Goal: Task Accomplishment & Management: Use online tool/utility

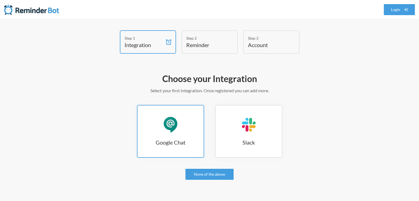
click at [174, 139] on h3 "Google Chat" at bounding box center [170, 142] width 66 height 8
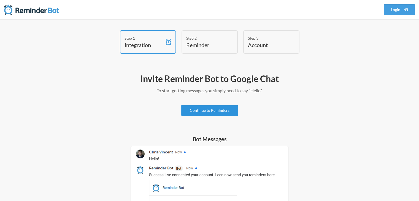
click at [224, 111] on link "Continue to Reminders" at bounding box center [209, 110] width 57 height 11
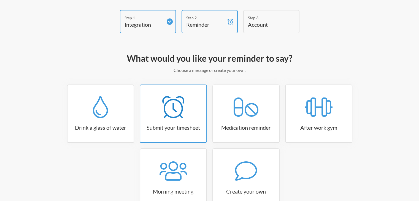
scroll to position [56, 0]
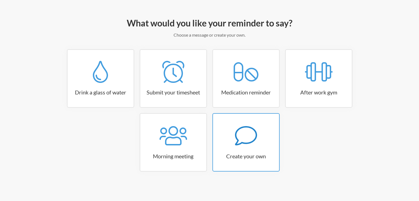
click at [260, 135] on div at bounding box center [246, 136] width 66 height 22
select select "07:30:00"
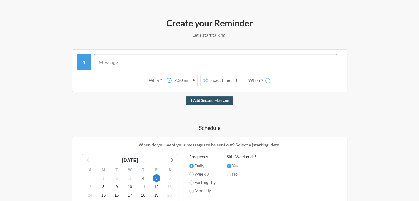
click at [156, 62] on input "text" at bounding box center [215, 62] width 243 height 17
type input "Please fill the Task Tracker with your weekly threads"
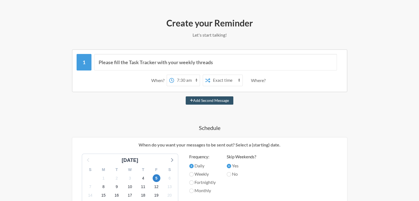
click at [184, 79] on select "12:00 am 12:15 am 12:30 am 12:45 am 1:00 am 1:15 am 1:30 am 1:45 am 2:00 am 2:1…" at bounding box center [187, 80] width 26 height 11
select select "15:00:00"
click at [174, 75] on select "12:00 am 12:15 am 12:30 am 12:45 am 1:00 am 1:15 am 1:30 am 1:45 am 2:00 am 2:1…" at bounding box center [187, 80] width 26 height 11
click at [222, 82] on select "Exact time Random time" at bounding box center [226, 80] width 32 height 11
click at [210, 75] on select "Exact time Random time" at bounding box center [226, 80] width 32 height 11
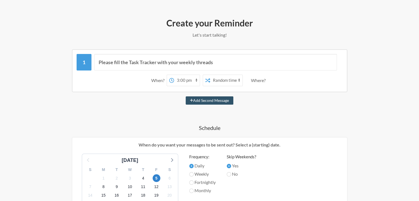
drag, startPoint x: 228, startPoint y: 81, endPoint x: 225, endPoint y: 85, distance: 5.1
click at [228, 81] on select "Exact time Random time" at bounding box center [226, 80] width 32 height 11
select select "false"
click at [210, 75] on select "Exact time Random time" at bounding box center [226, 80] width 32 height 11
click at [249, 77] on div "When? 12:00 am 12:15 am 12:30 am 12:45 am 1:00 am 1:15 am 1:30 am 1:45 am 2:00 …" at bounding box center [210, 80] width 266 height 17
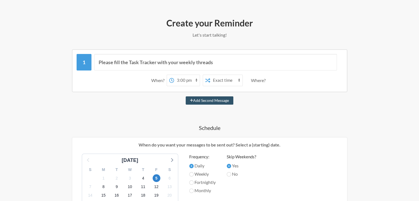
click at [257, 80] on div "Where?" at bounding box center [259, 81] width 17 height 12
click at [197, 175] on label "Weekly" at bounding box center [202, 174] width 26 height 7
click at [194, 175] on input "Weekly" at bounding box center [191, 174] width 4 height 4
radio input "true"
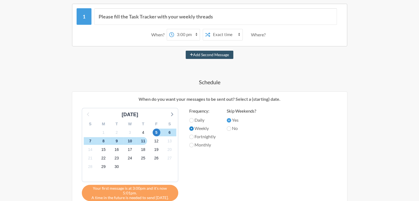
scroll to position [111, 0]
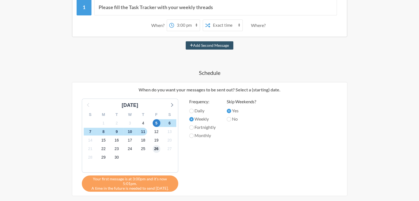
click at [157, 149] on span "26" at bounding box center [157, 149] width 8 height 8
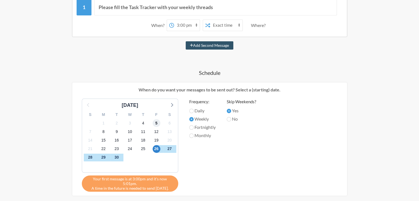
click at [153, 122] on span "5" at bounding box center [157, 123] width 8 height 8
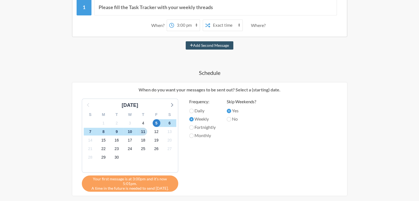
drag, startPoint x: 145, startPoint y: 131, endPoint x: 212, endPoint y: 143, distance: 68.4
click at [212, 143] on div "September 2025 S M T W T F S 31 1 2 3 4 5 6 7 8 9 10 11 12 13 14 15 16 17 18 19…" at bounding box center [209, 145] width 267 height 93
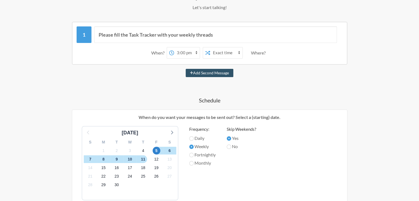
click at [193, 50] on select "12:00 am 12:15 am 12:30 am 12:45 am 1:00 am 1:15 am 1:30 am 1:45 am 2:00 am 2:1…" at bounding box center [187, 52] width 26 height 11
click at [195, 53] on select "12:00 am 12:15 am 12:30 am 12:45 am 1:00 am 1:15 am 1:30 am 1:45 am 2:00 am 2:1…" at bounding box center [187, 52] width 26 height 11
click at [151, 52] on div "When?" at bounding box center [158, 53] width 15 height 12
click at [116, 157] on span "9" at bounding box center [117, 159] width 8 height 8
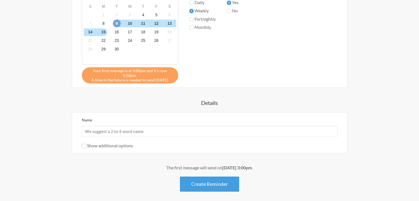
scroll to position [221, 0]
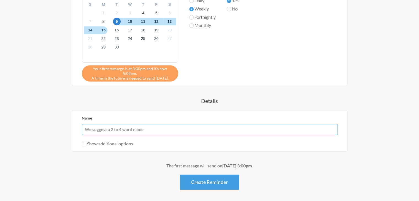
click at [110, 124] on input "Name" at bounding box center [210, 129] width 256 height 11
type input "Task Tracker Reminder"
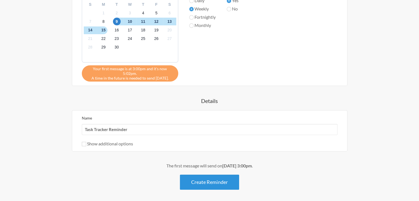
click at [221, 176] on button "Create Reminder" at bounding box center [209, 182] width 59 height 15
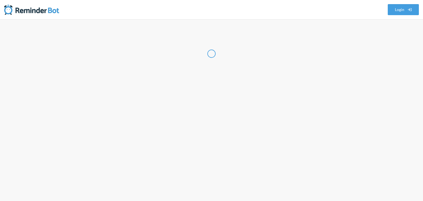
select select "IN"
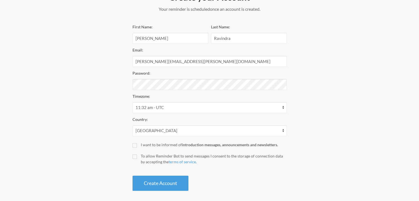
scroll to position [83, 0]
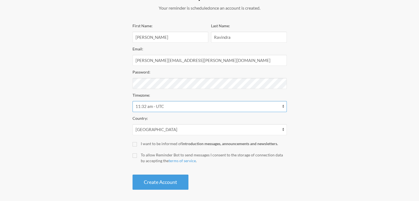
click at [152, 108] on select "12:17 am - Pacific/Chatham 12:32 am - Pacific/Apia 12:32 am - Pacific/Enderbury…" at bounding box center [209, 106] width 154 height 11
select select "Asia/Kolkata"
click at [132, 101] on select "12:17 am - Pacific/Chatham 12:32 am - Pacific/Apia 12:32 am - Pacific/Enderbury…" at bounding box center [209, 106] width 154 height 11
click at [146, 142] on div "I want to be informed of introduction messages, announcements and newsletters." at bounding box center [214, 144] width 146 height 6
click at [137, 142] on input "I want to be informed of introduction messages, announcements and newsletters." at bounding box center [134, 144] width 4 height 4
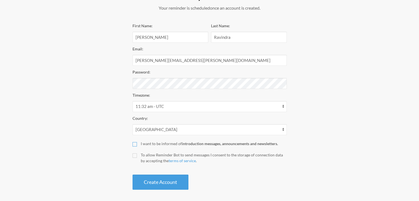
checkbox input "true"
click at [145, 156] on div "To allow Reminder Bot to send messages I consent to the storage of connection d…" at bounding box center [214, 158] width 146 height 12
click at [137, 156] on input "To allow Reminder Bot to send messages I consent to the storage of connection d…" at bounding box center [134, 155] width 4 height 4
checkbox input "true"
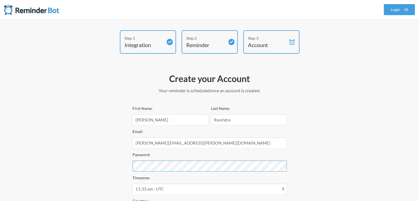
scroll to position [85, 0]
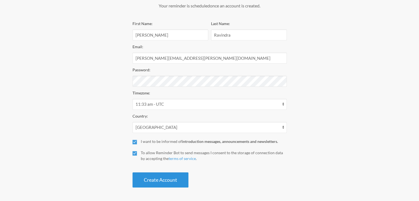
click at [178, 180] on button "Create Account" at bounding box center [160, 179] width 56 height 15
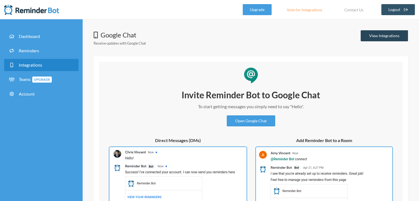
click at [381, 36] on link "View Integrations" at bounding box center [383, 35] width 47 height 11
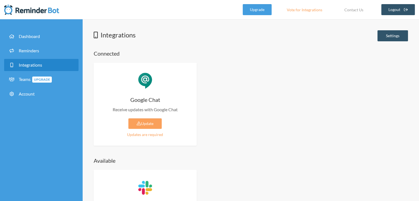
scroll to position [55, 0]
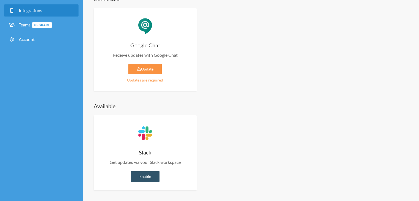
click at [142, 69] on link "Update" at bounding box center [144, 69] width 33 height 10
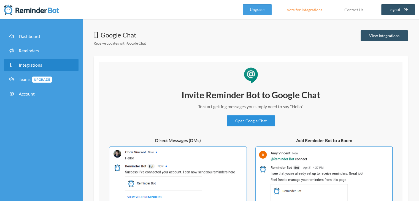
click at [256, 120] on link "Open Google Chat" at bounding box center [251, 120] width 48 height 11
click at [373, 34] on link "View Integrations" at bounding box center [383, 35] width 47 height 11
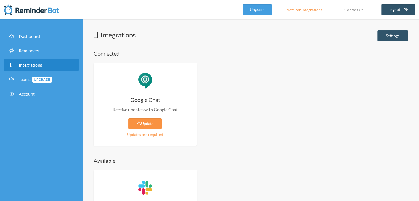
click at [145, 121] on link "Update" at bounding box center [144, 123] width 33 height 10
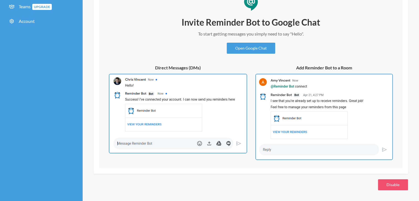
scroll to position [45, 0]
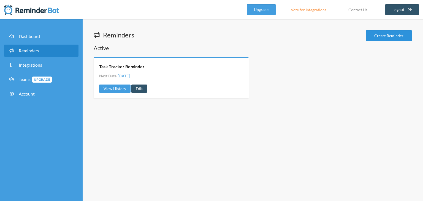
click at [384, 36] on link "Create Reminder" at bounding box center [389, 35] width 46 height 11
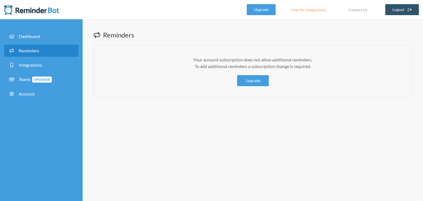
click at [35, 52] on span "Reminders" at bounding box center [29, 50] width 20 height 5
